Goal: Navigation & Orientation: Find specific page/section

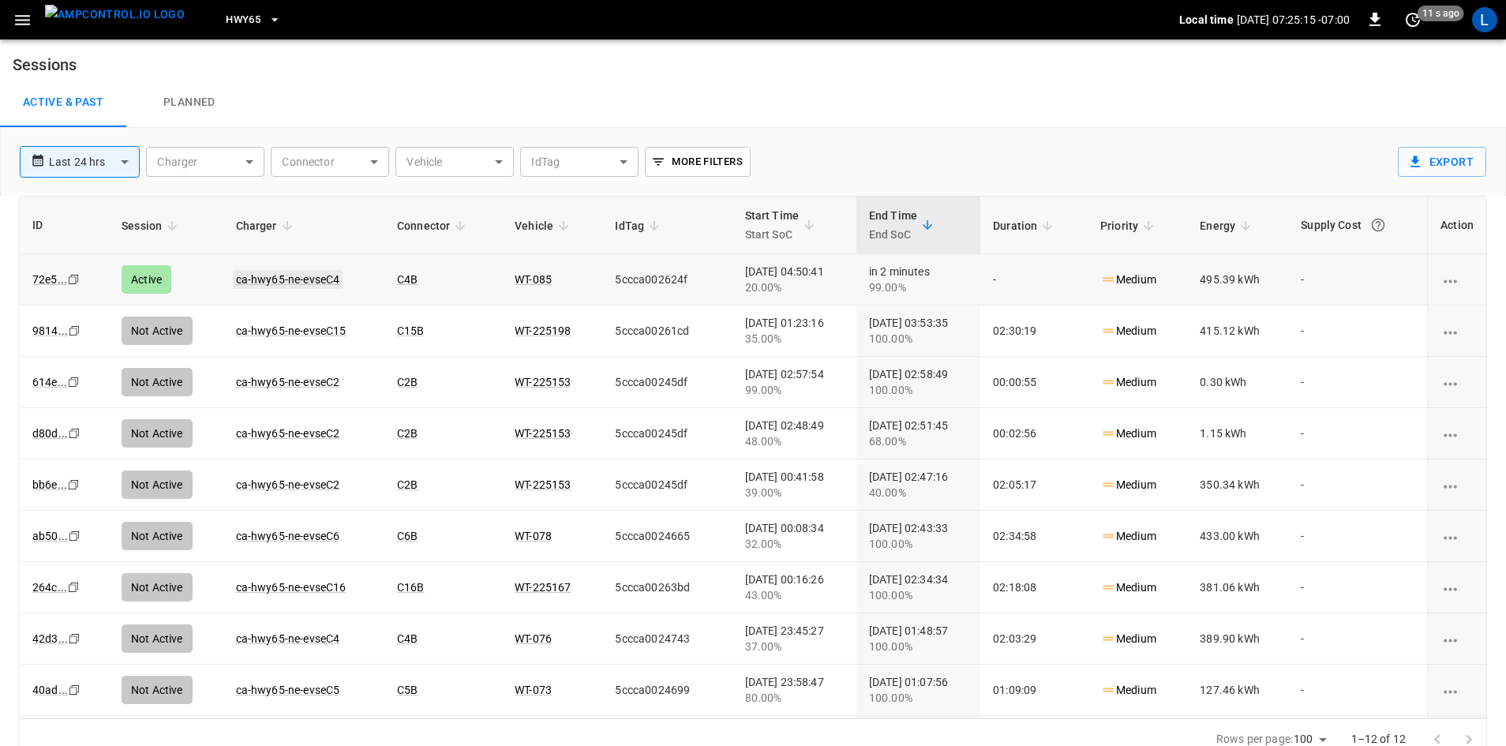
click at [325, 287] on link "ca-hwy65-ne-evseC4" at bounding box center [288, 279] width 110 height 19
click at [226, 15] on span "HWY65" at bounding box center [243, 20] width 35 height 18
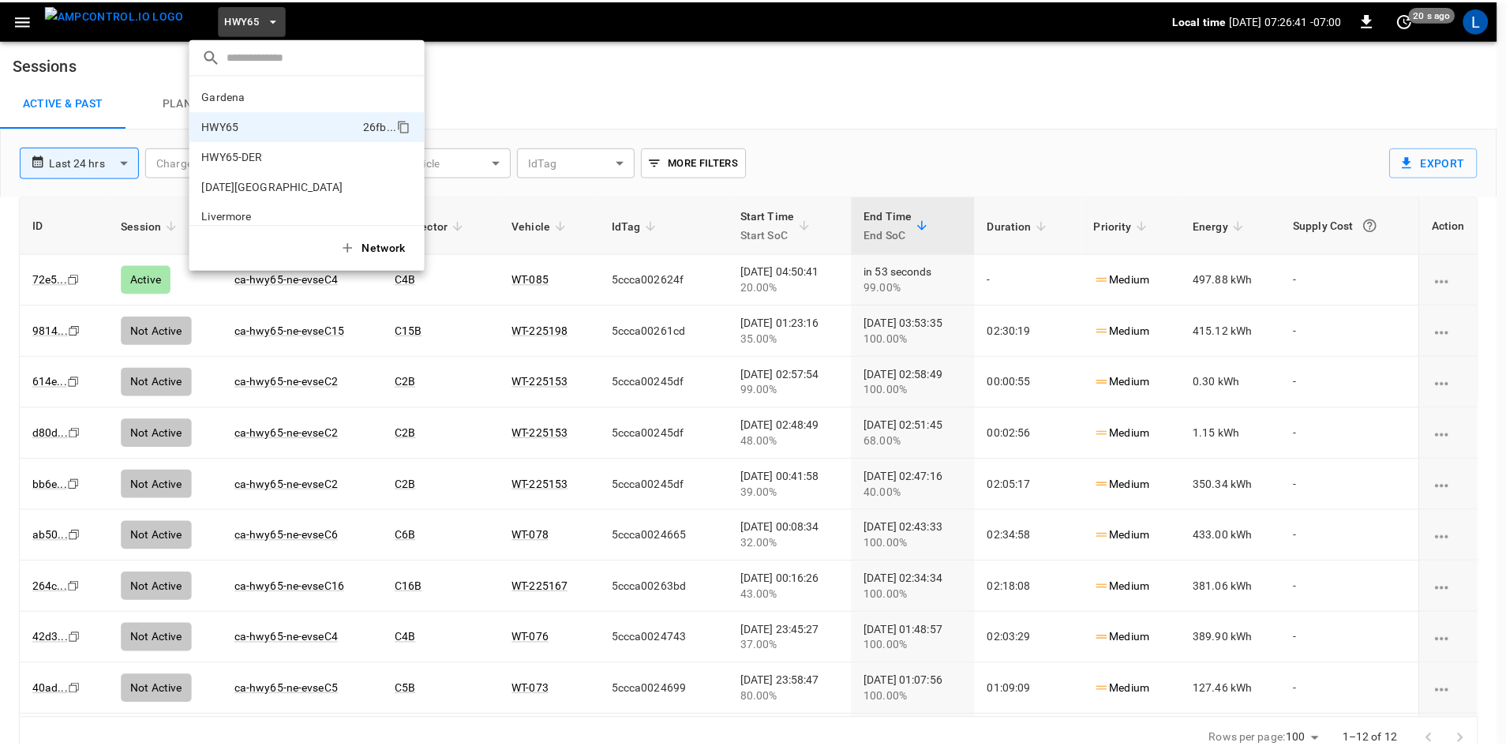
scroll to position [25, 0]
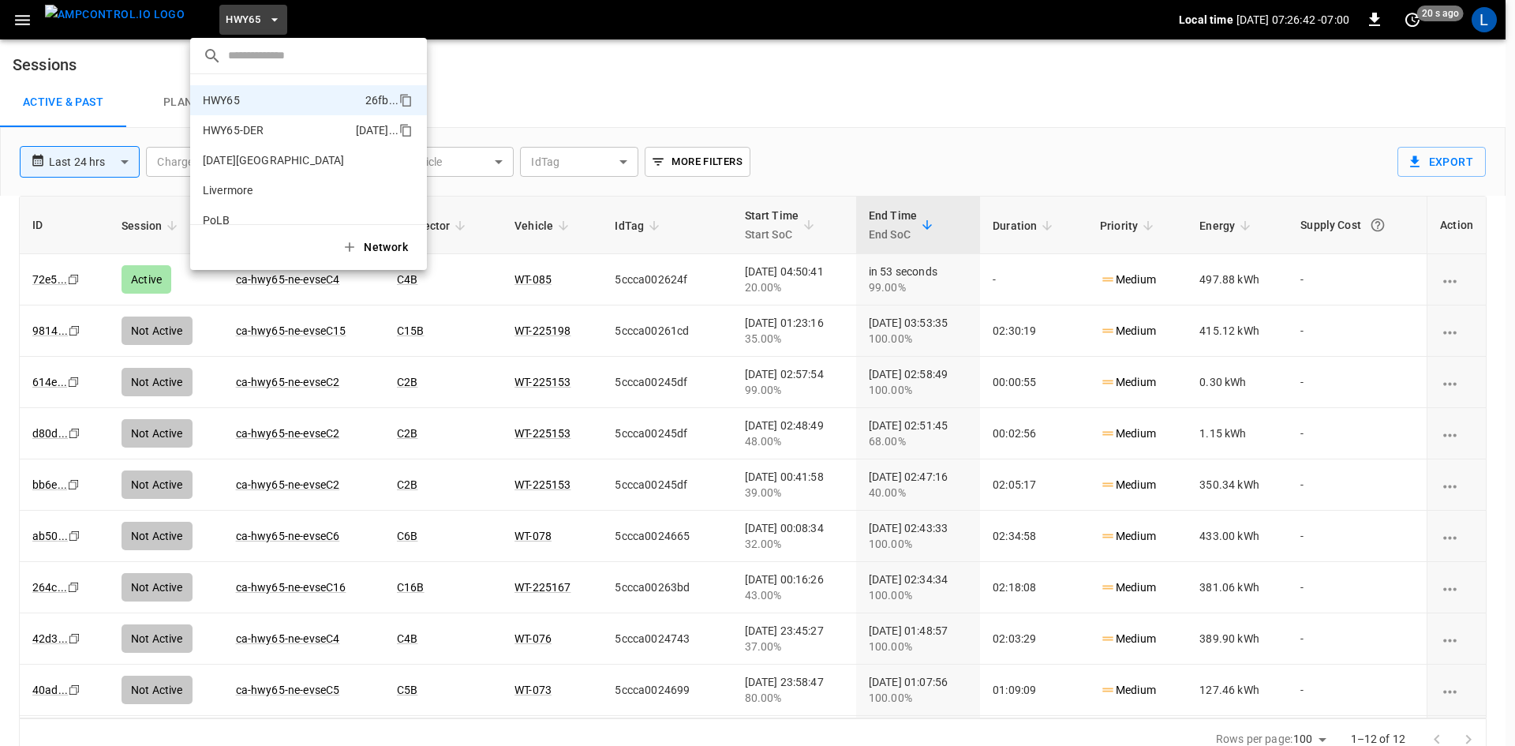
click at [260, 133] on p "HWY65-DER" at bounding box center [276, 130] width 147 height 16
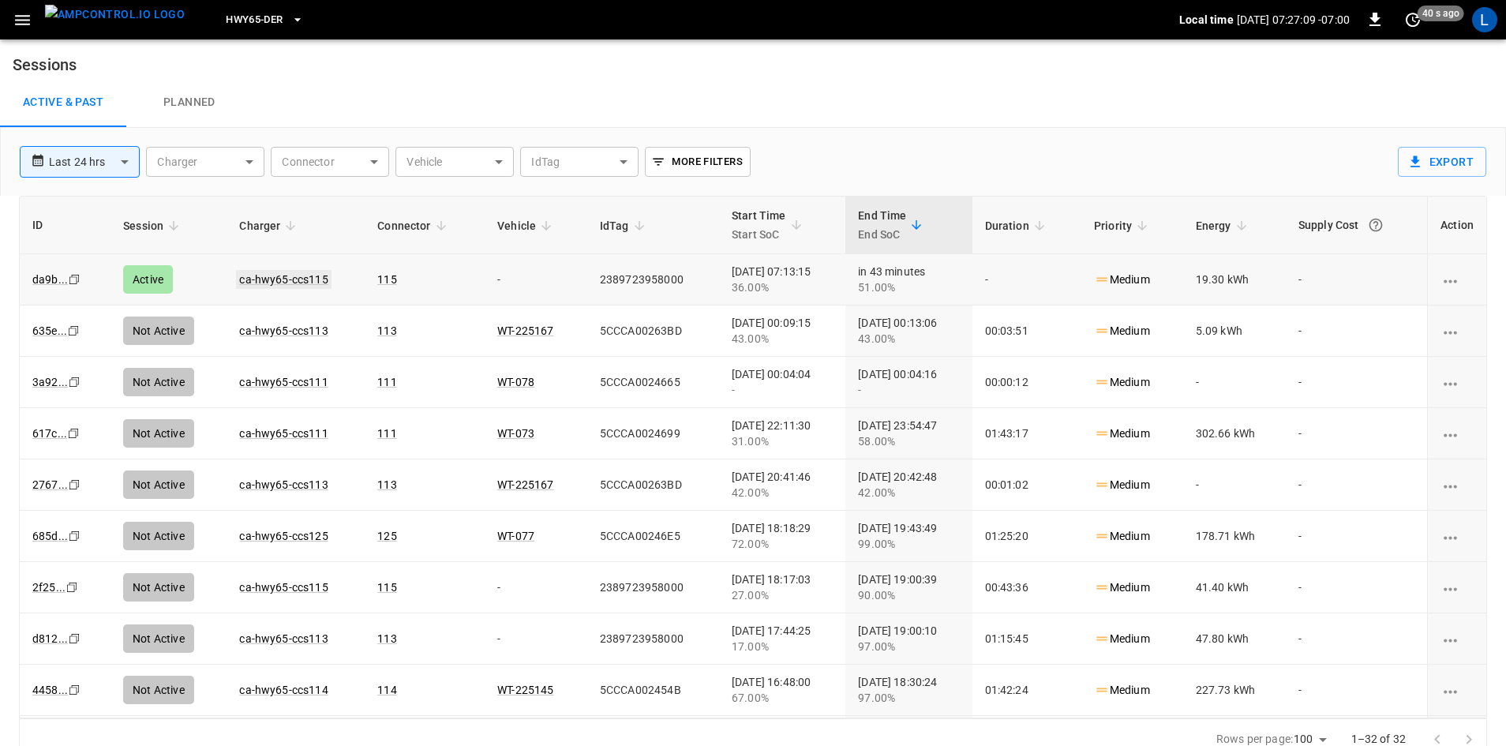
click at [293, 276] on link "ca-hwy65-ccs115" at bounding box center [283, 279] width 95 height 19
click at [264, 279] on link "ca-hwy65-ccs115" at bounding box center [283, 279] width 95 height 19
click at [114, 15] on img "menu" at bounding box center [115, 15] width 140 height 20
drag, startPoint x: 23, startPoint y: 20, endPoint x: 29, endPoint y: 34, distance: 15.5
click at [24, 20] on icon "button" at bounding box center [22, 20] width 15 height 10
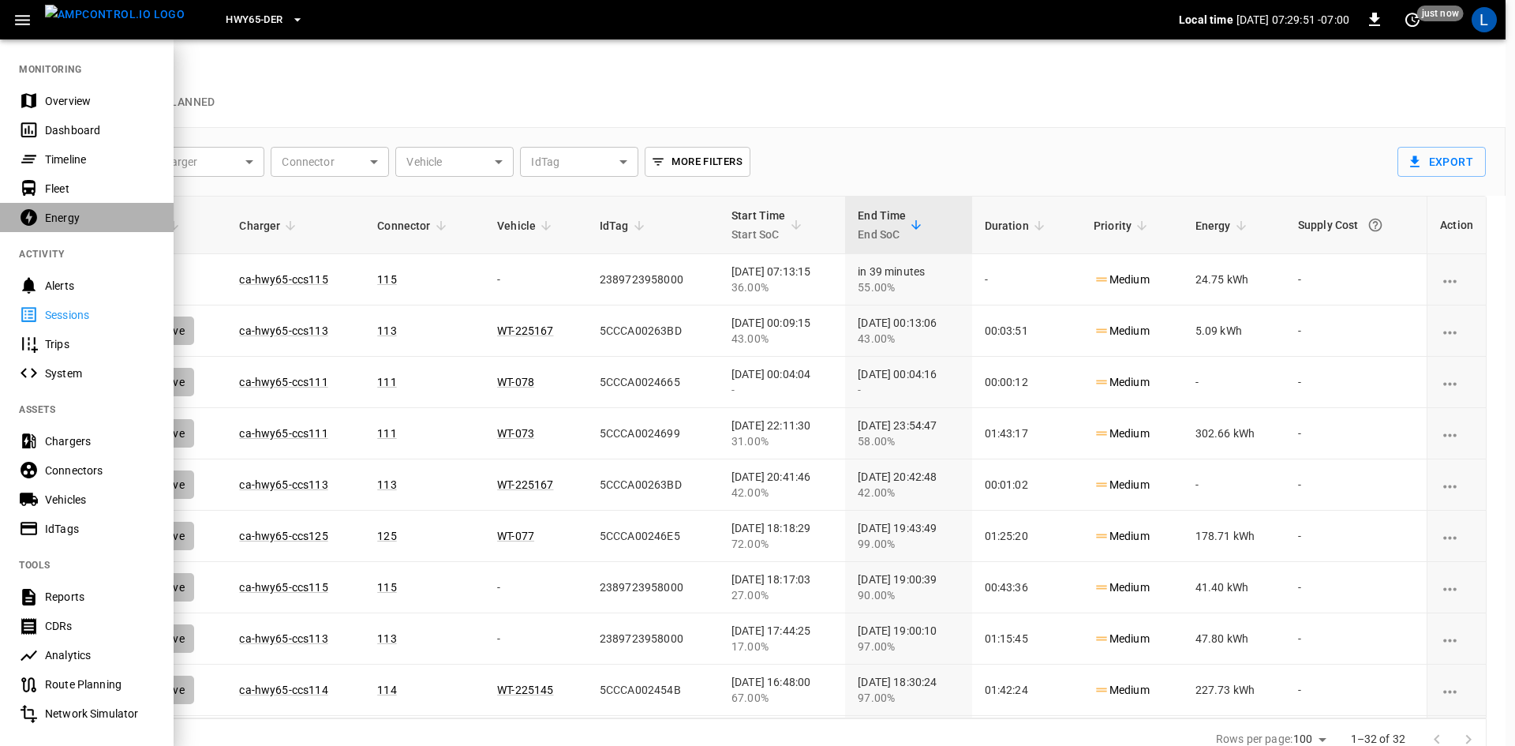
click at [59, 211] on div "Energy" at bounding box center [100, 218] width 110 height 16
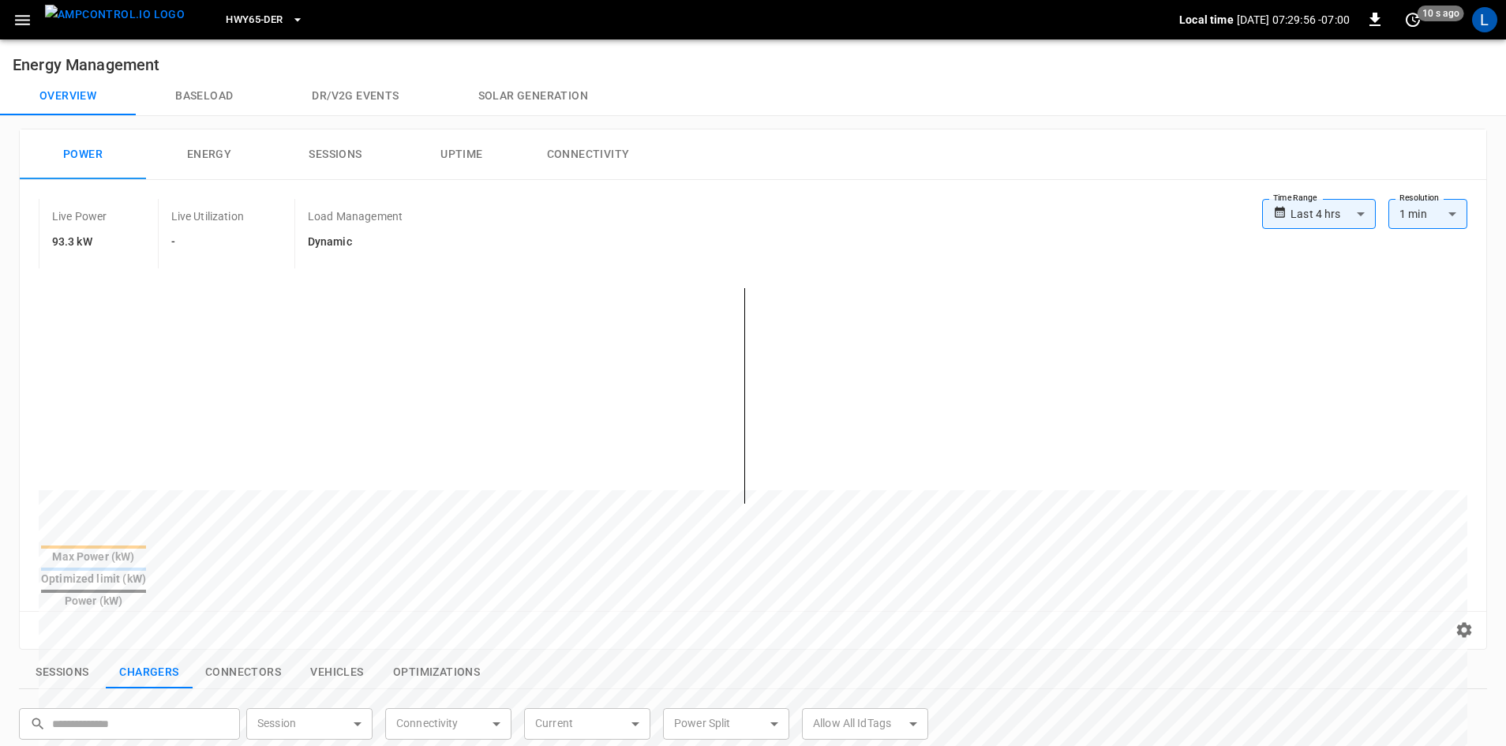
click at [223, 154] on button "Energy" at bounding box center [209, 154] width 126 height 51
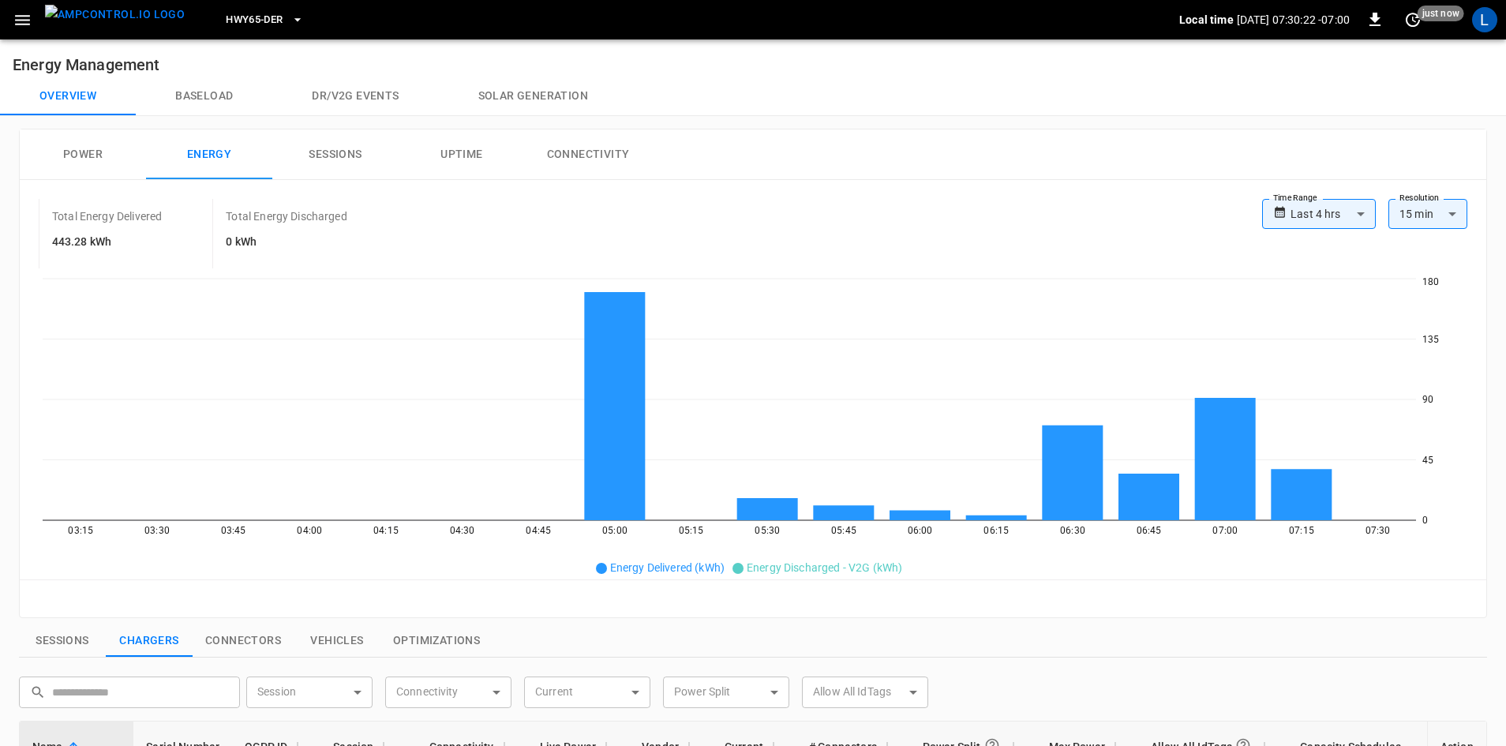
click at [324, 155] on button "Sessions" at bounding box center [335, 154] width 126 height 51
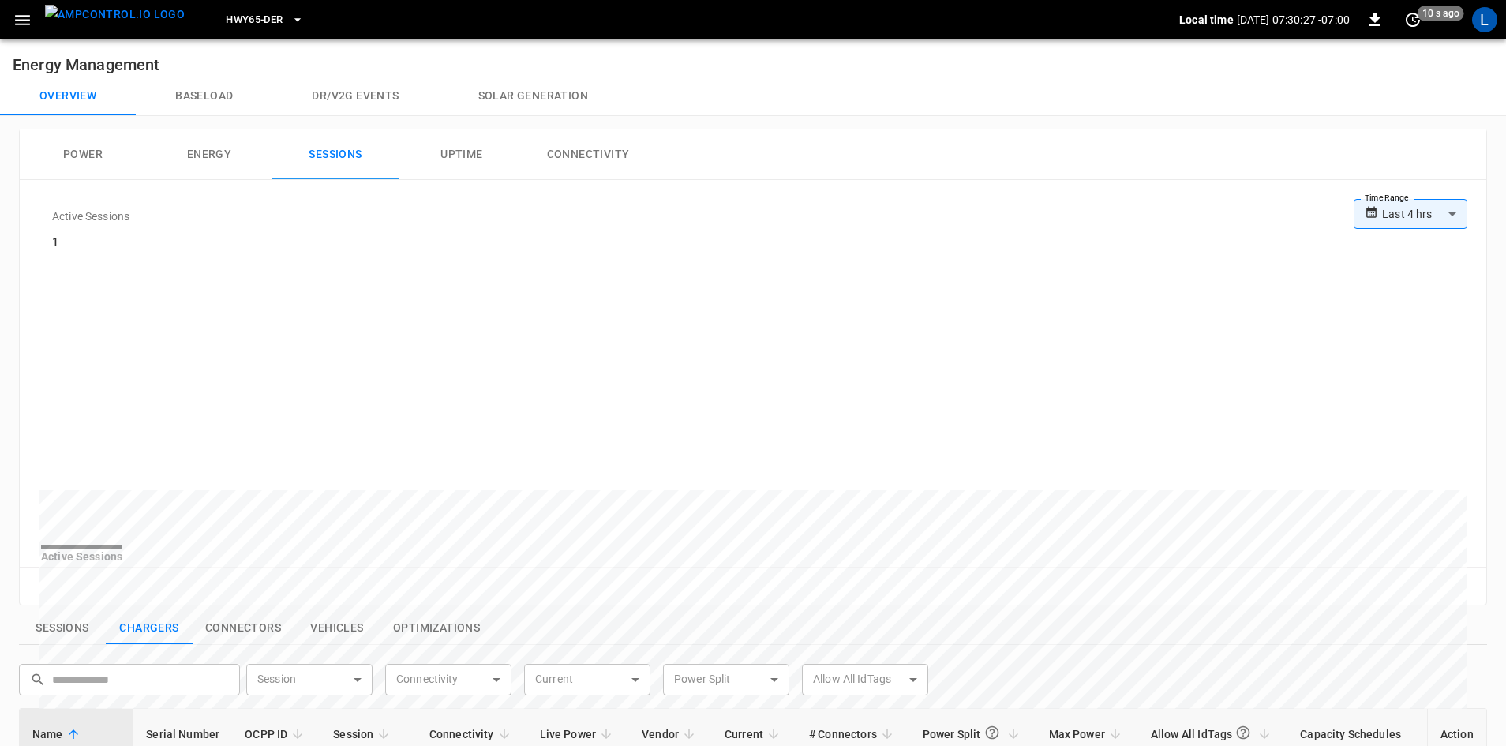
click at [79, 152] on button "Power" at bounding box center [83, 154] width 126 height 51
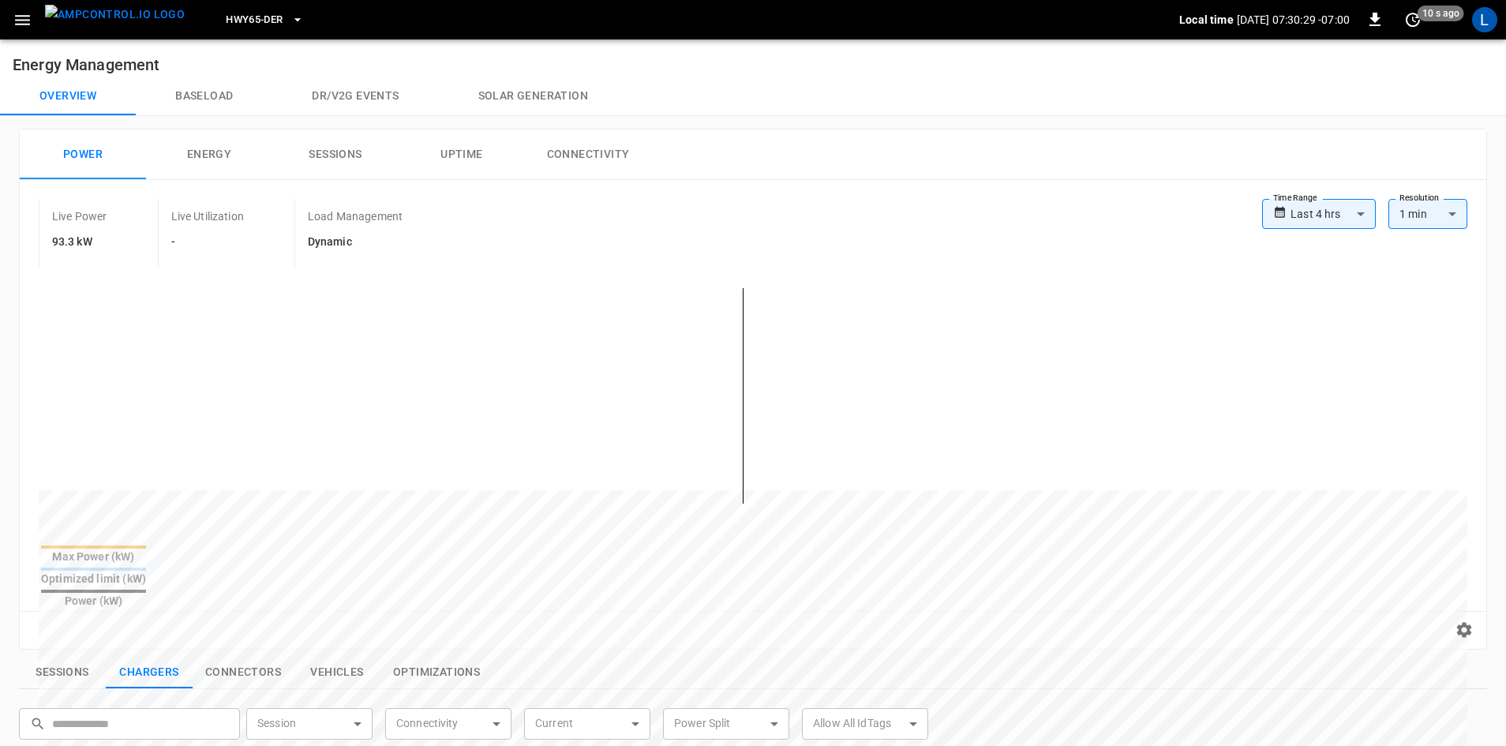
click at [194, 96] on button "Baseload" at bounding box center [204, 96] width 137 height 38
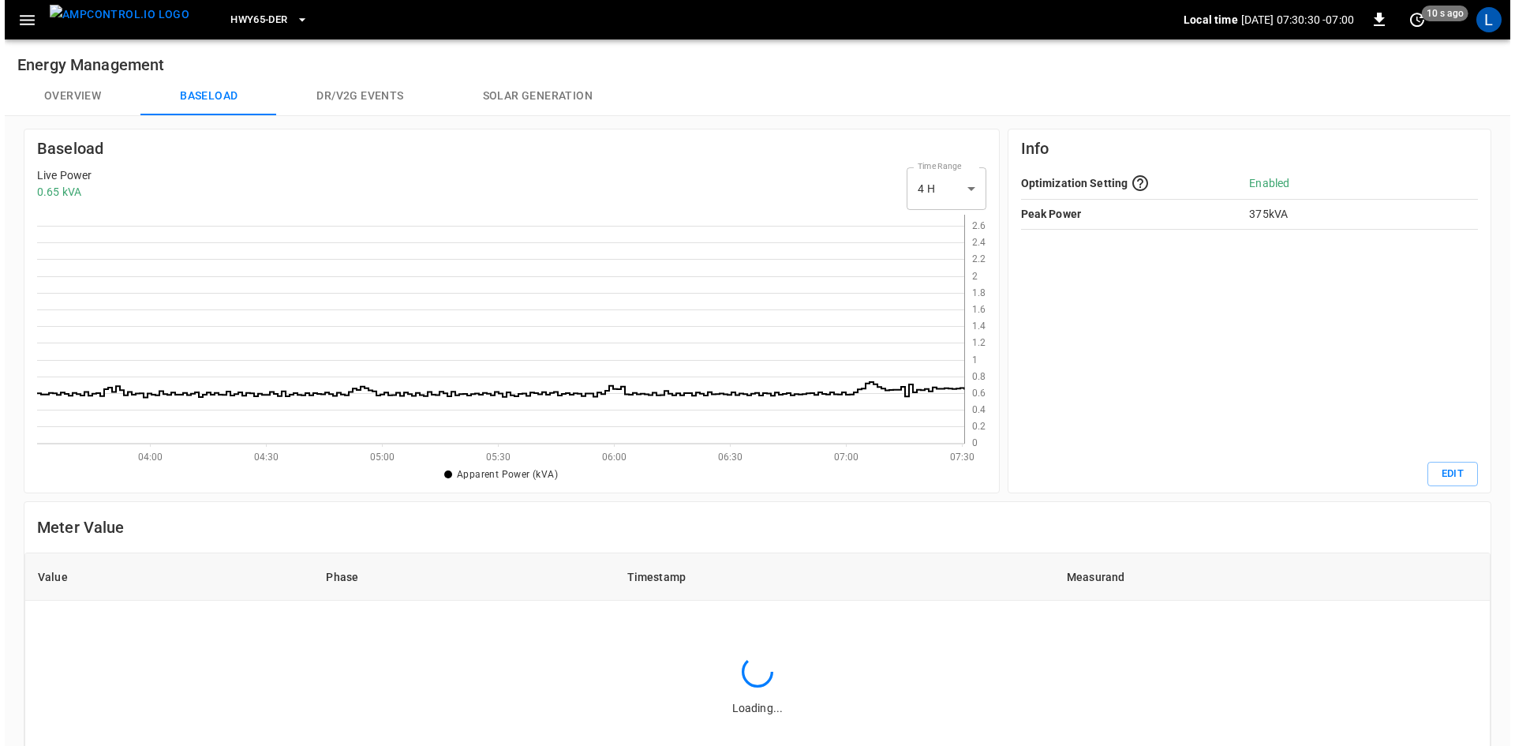
scroll to position [219, 919]
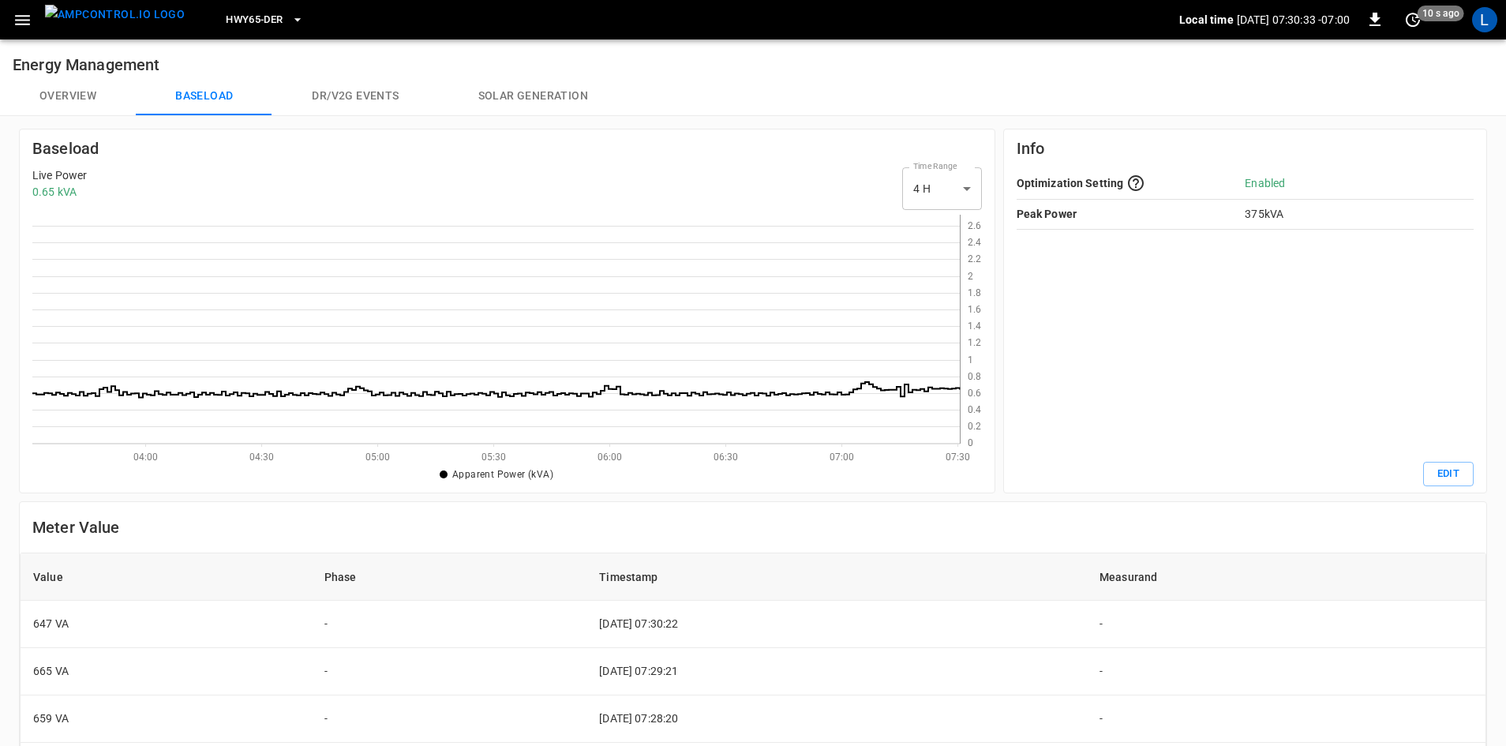
click at [84, 99] on button "Overview" at bounding box center [68, 96] width 136 height 38
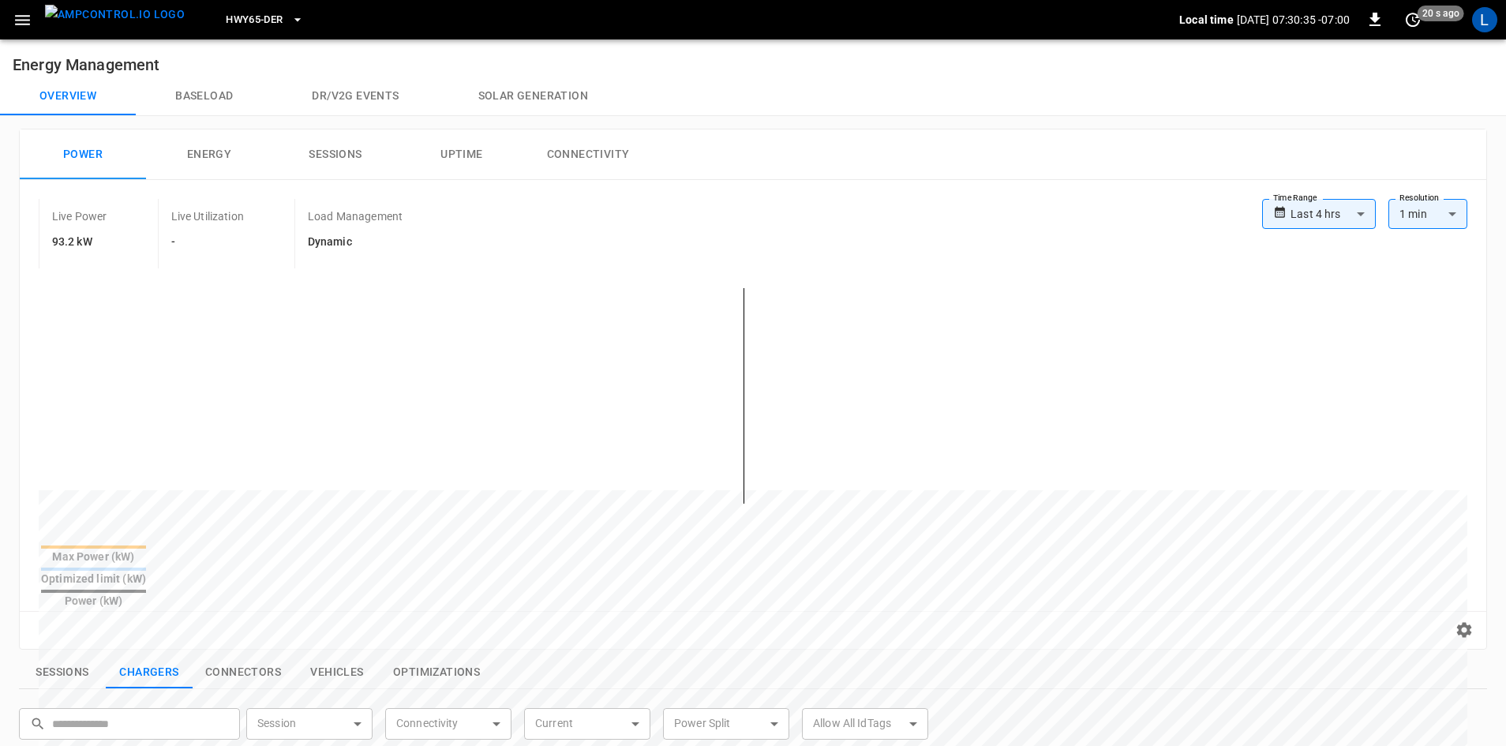
click at [120, 21] on img "menu" at bounding box center [115, 15] width 140 height 20
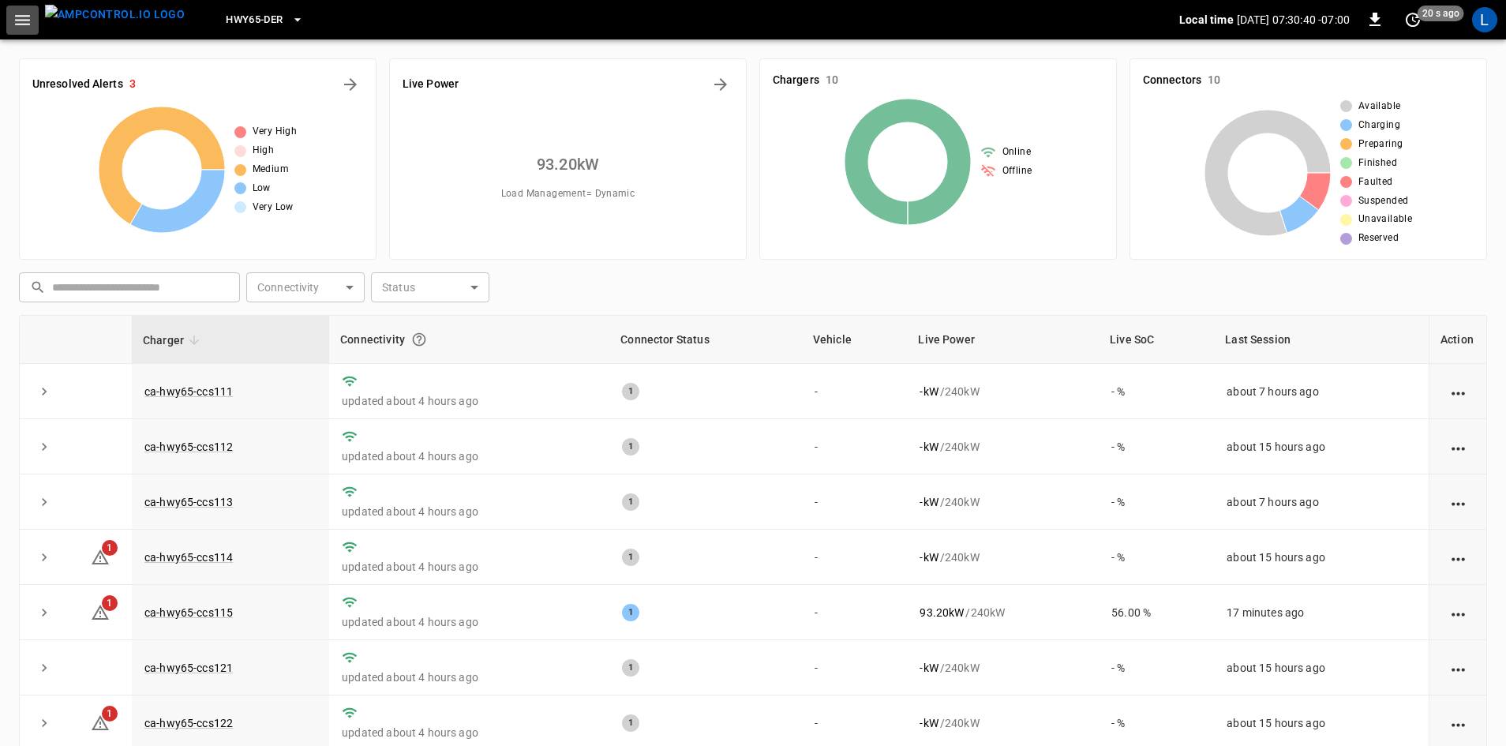
click at [31, 18] on icon "button" at bounding box center [23, 20] width 20 height 20
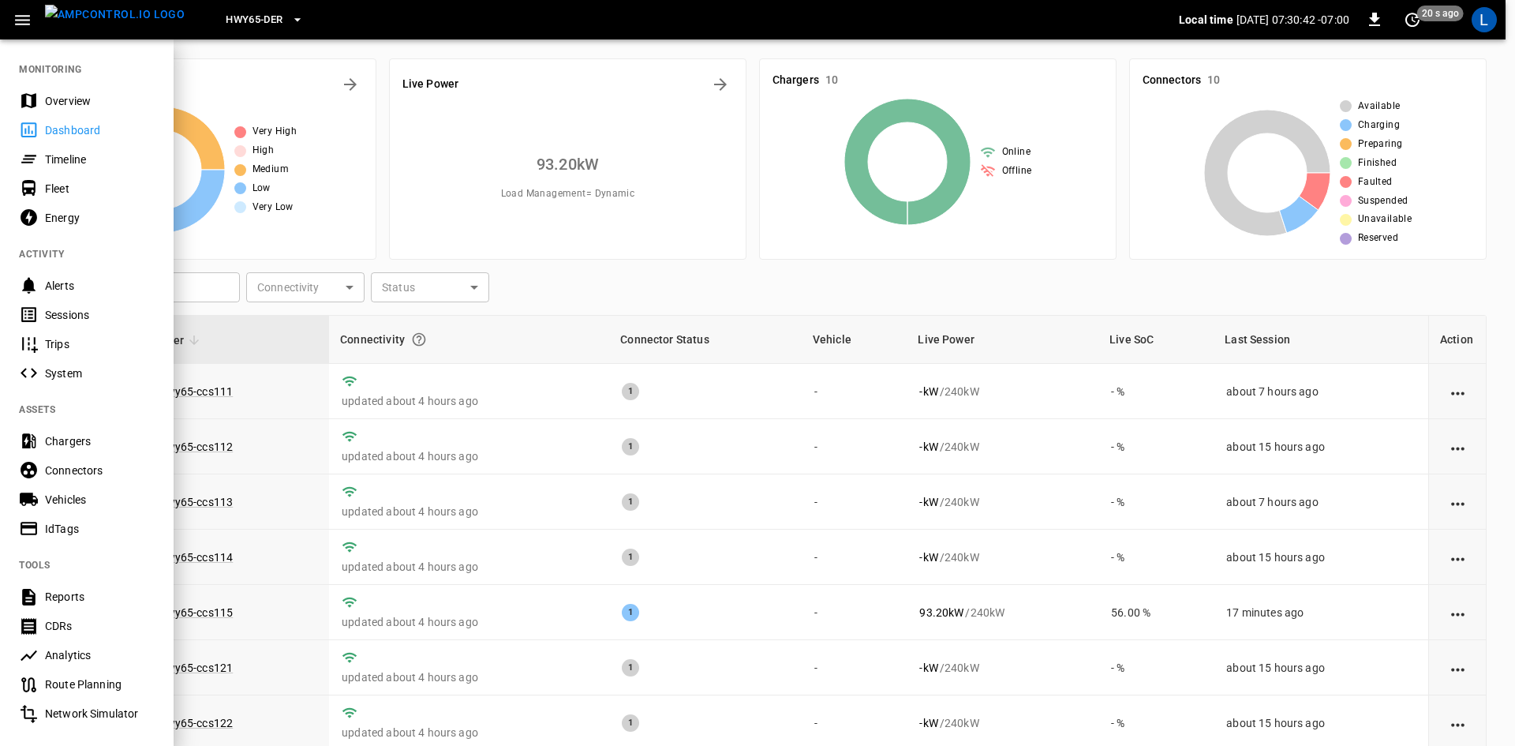
click at [78, 100] on div "Overview" at bounding box center [100, 101] width 110 height 16
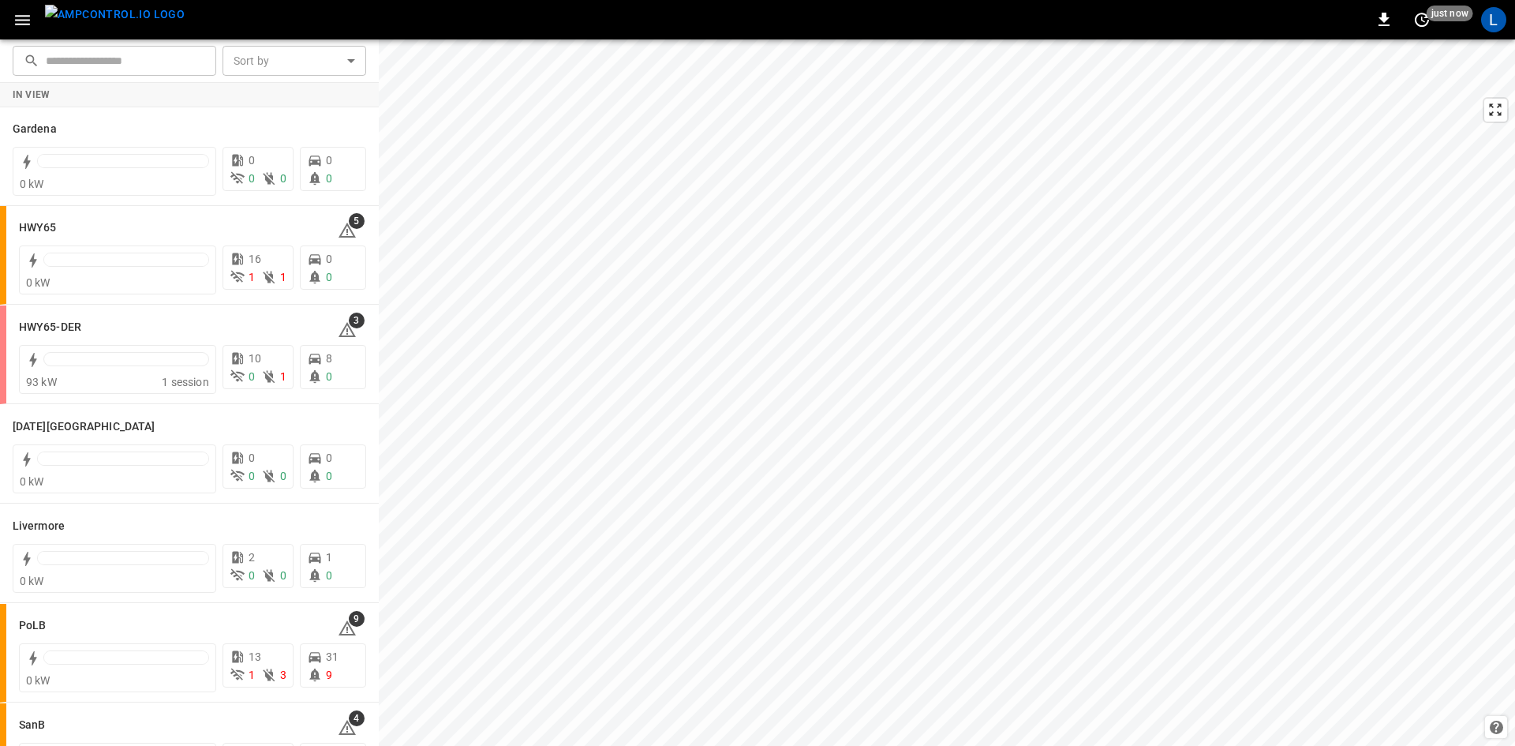
click at [23, 20] on icon "button" at bounding box center [22, 20] width 15 height 10
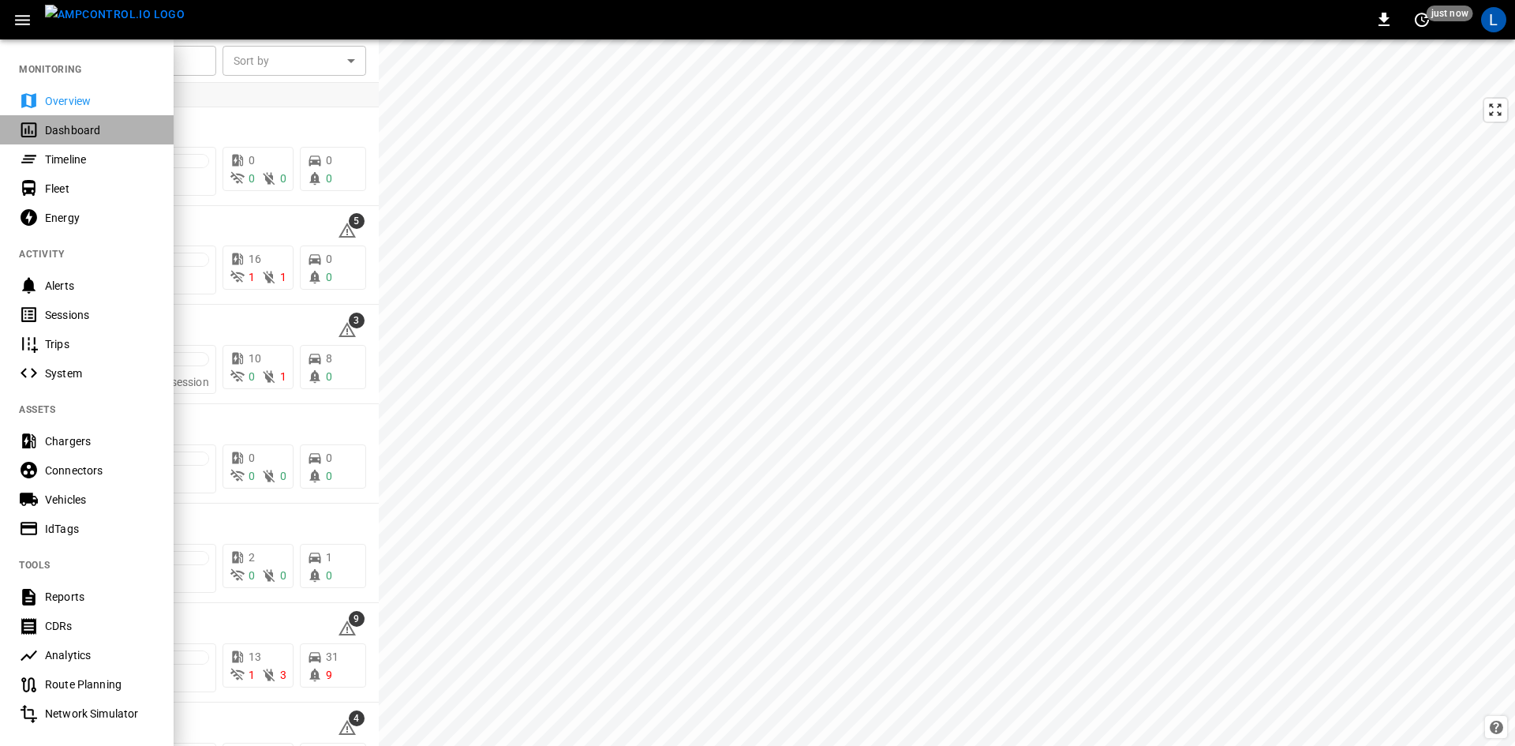
click at [72, 126] on div "Dashboard" at bounding box center [100, 130] width 110 height 16
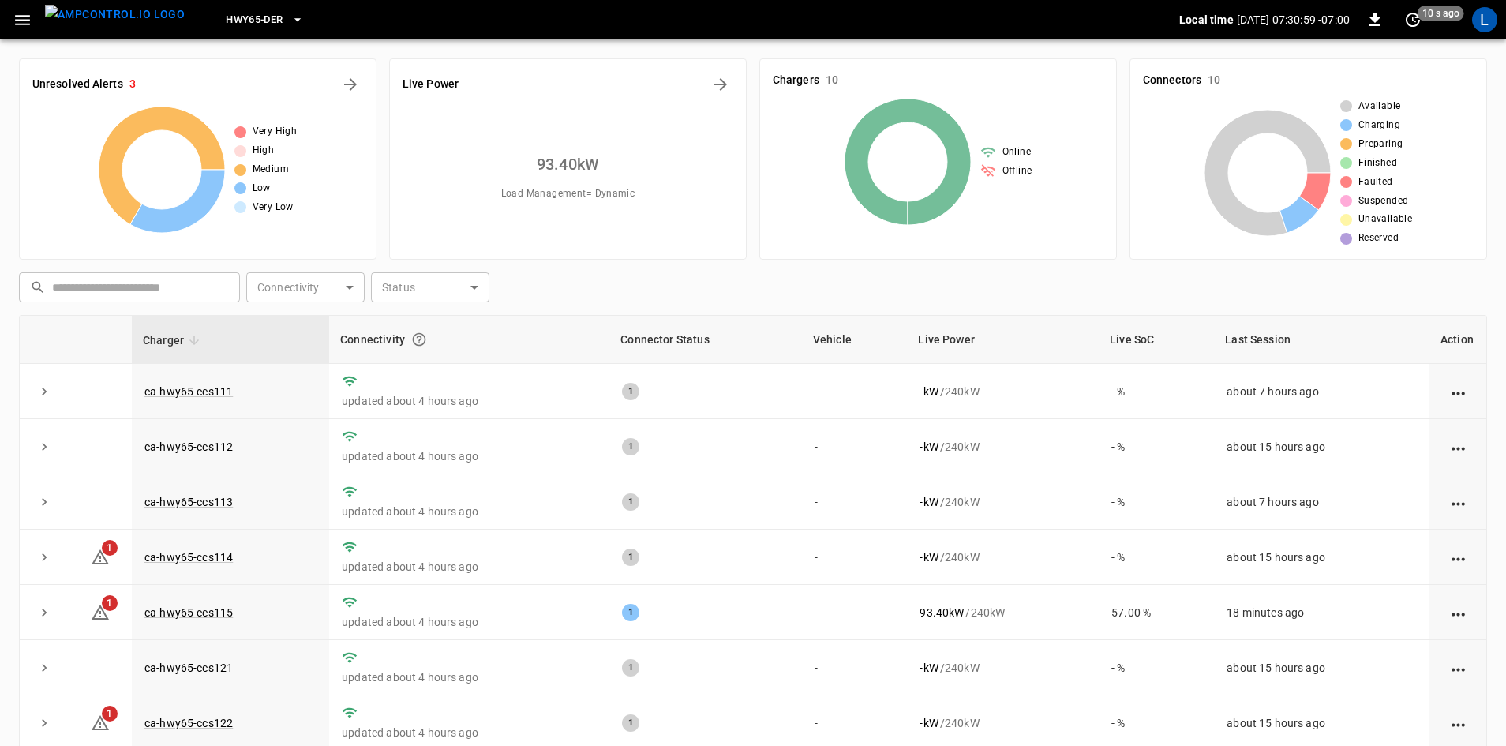
click at [26, 16] on icon "button" at bounding box center [22, 20] width 15 height 10
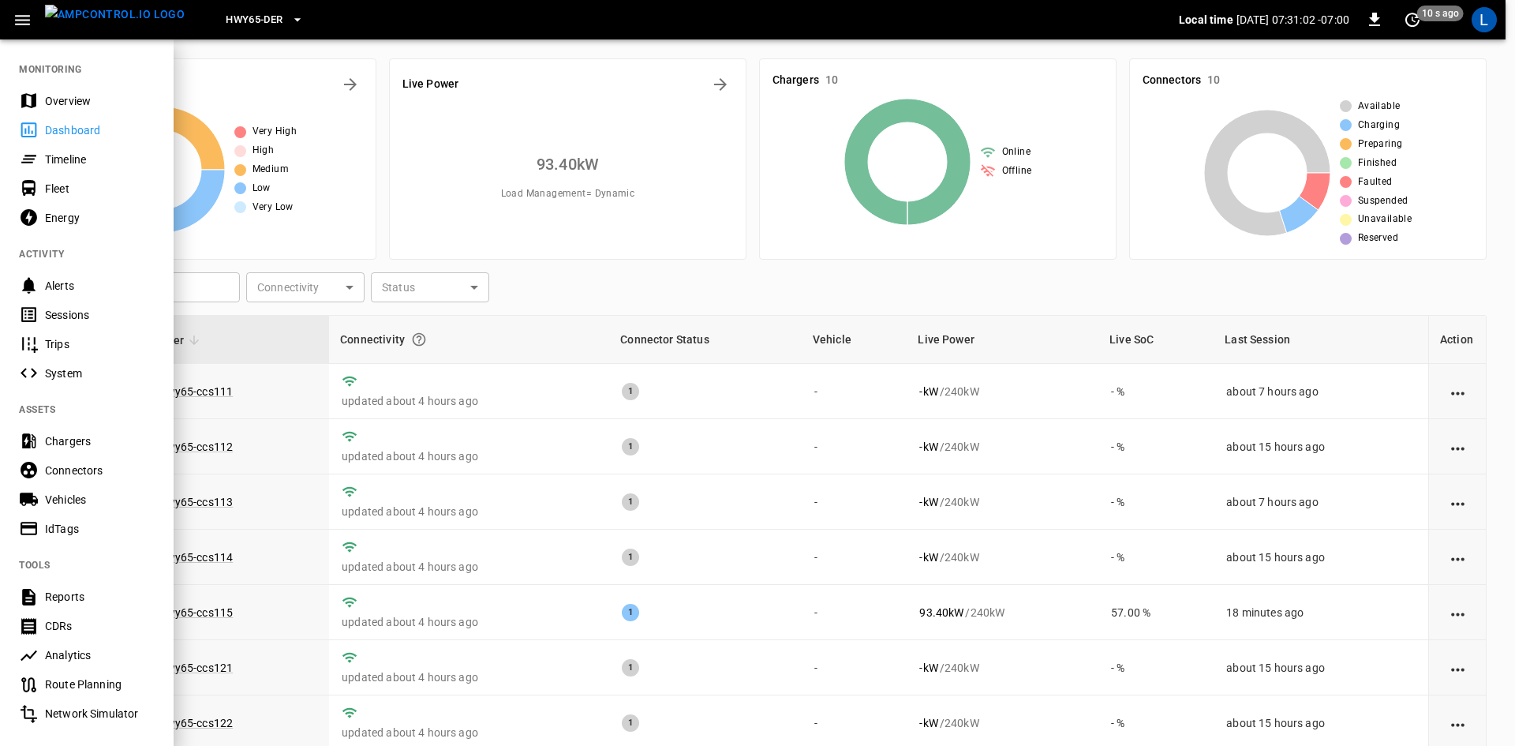
click at [66, 310] on div "Sessions" at bounding box center [100, 315] width 110 height 16
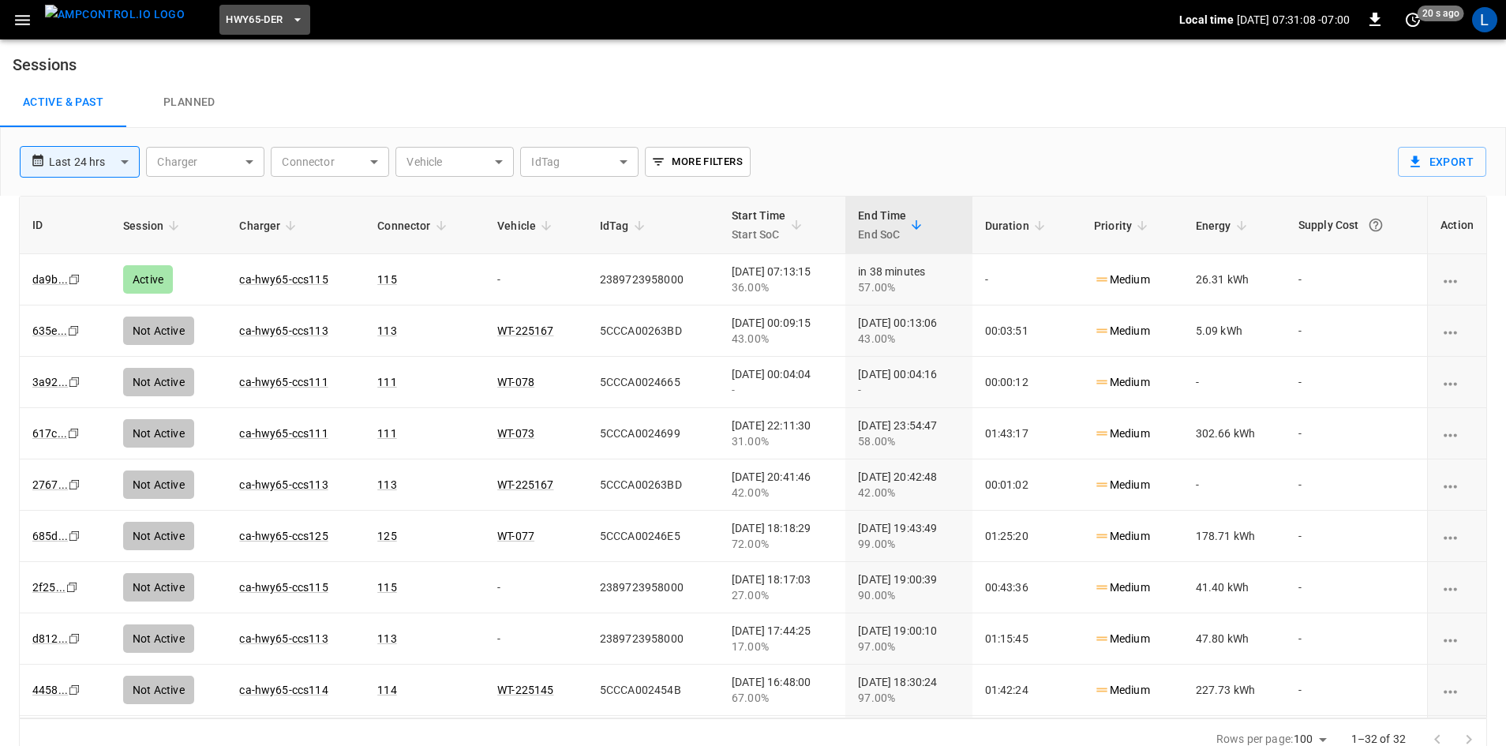
click at [232, 19] on span "HWY65-DER" at bounding box center [254, 20] width 57 height 18
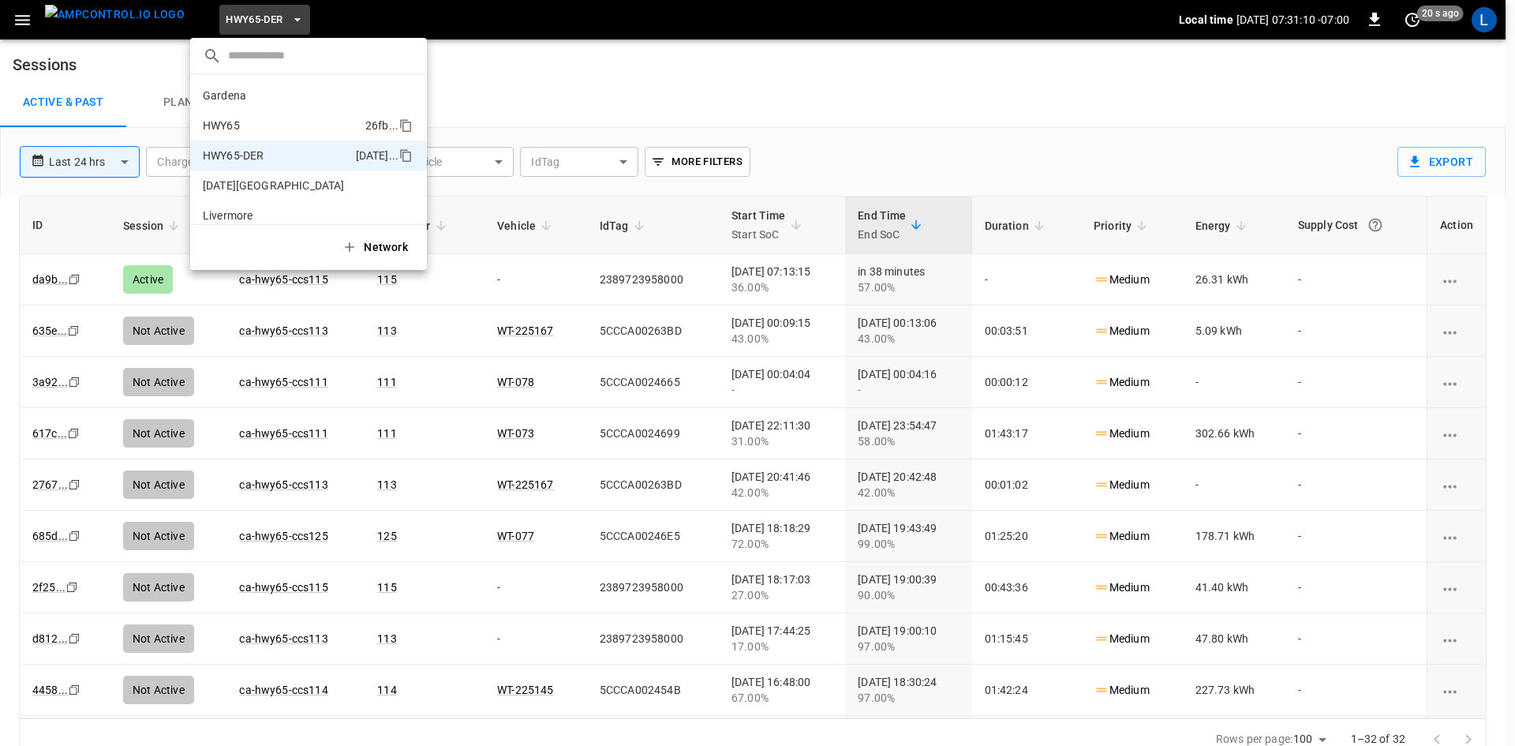
click at [261, 118] on p "HWY65" at bounding box center [281, 126] width 156 height 16
